Goal: Information Seeking & Learning: Compare options

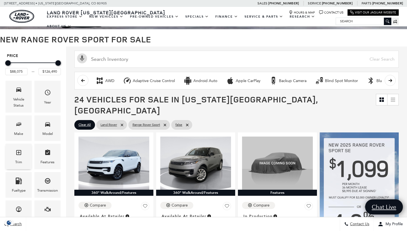
click at [21, 151] on icon "Trim" at bounding box center [18, 152] width 5 height 5
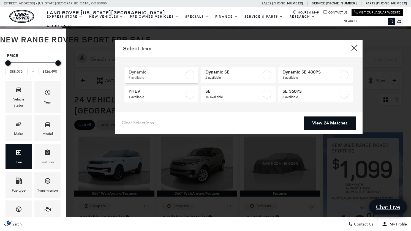
click at [152, 72] on span "Dynamic" at bounding box center [156, 72] width 56 height 6
type input "$100,545"
checkbox input "true"
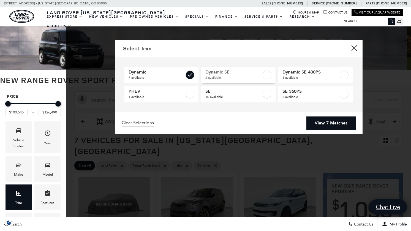
click at [234, 70] on span "Dynamic SE" at bounding box center [233, 72] width 56 height 6
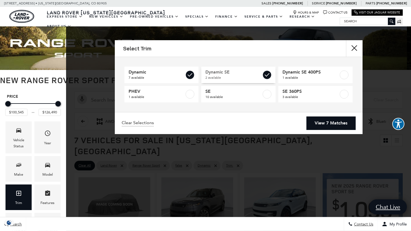
checkbox input "true"
click at [312, 74] on span "Dynamic SE 400PS" at bounding box center [310, 72] width 56 height 6
checkbox input "true"
click at [330, 123] on link "View 10 Matches" at bounding box center [330, 122] width 52 height 13
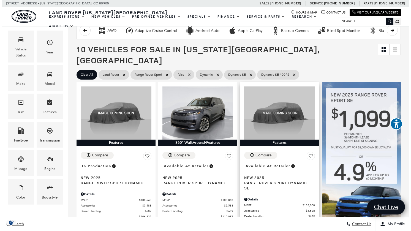
scroll to position [94, 0]
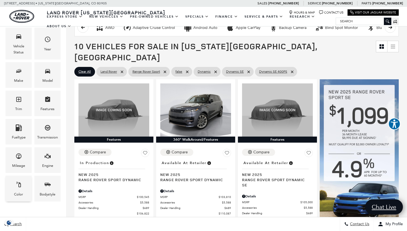
click at [19, 185] on icon "Color" at bounding box center [18, 184] width 7 height 7
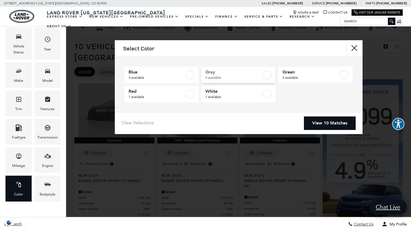
click at [217, 73] on span "Gray" at bounding box center [233, 72] width 56 height 6
type input "$105,000"
type input "$125,145"
checkbox input "true"
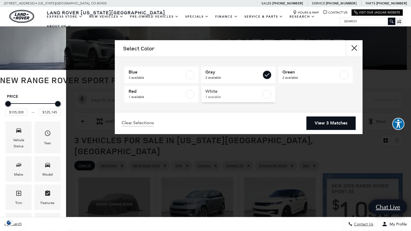
click at [231, 91] on span "White" at bounding box center [233, 92] width 56 height 6
checkbox input "true"
click at [324, 124] on link "View 4 Matches" at bounding box center [330, 122] width 49 height 13
